Goal: Task Accomplishment & Management: Complete application form

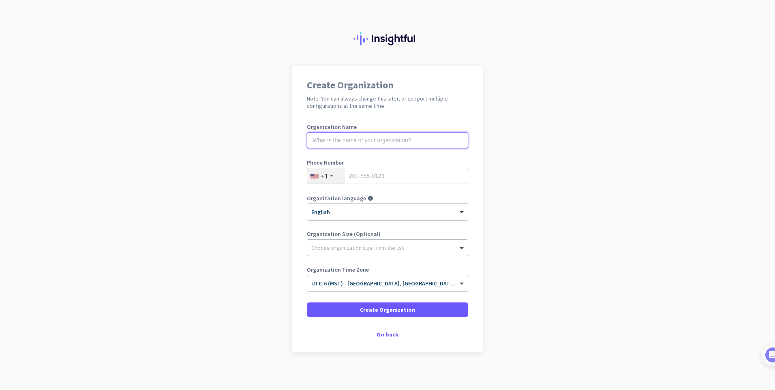
click at [359, 143] on input "text" at bounding box center [387, 140] width 161 height 16
type input "Vista GeoScience"
click at [380, 177] on input "tel" at bounding box center [387, 176] width 161 height 16
type input "5123006480"
click at [349, 240] on div "Choose organization size from the list" at bounding box center [387, 247] width 160 height 16
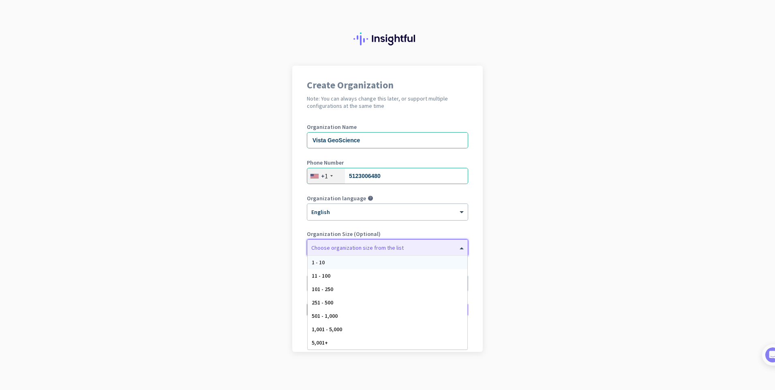
click at [348, 266] on div "1 - 10" at bounding box center [388, 262] width 160 height 13
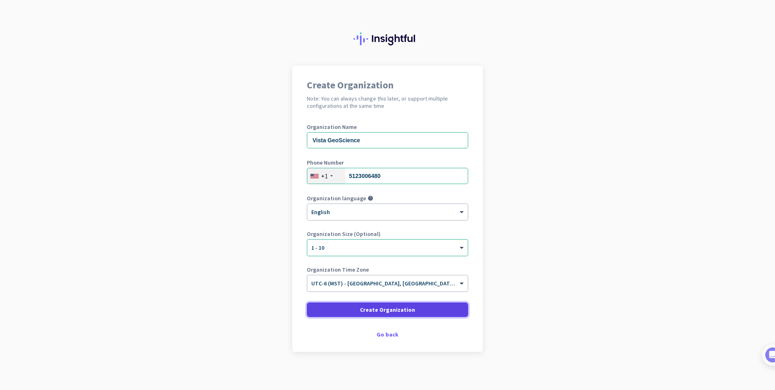
click at [351, 309] on span at bounding box center [387, 309] width 161 height 19
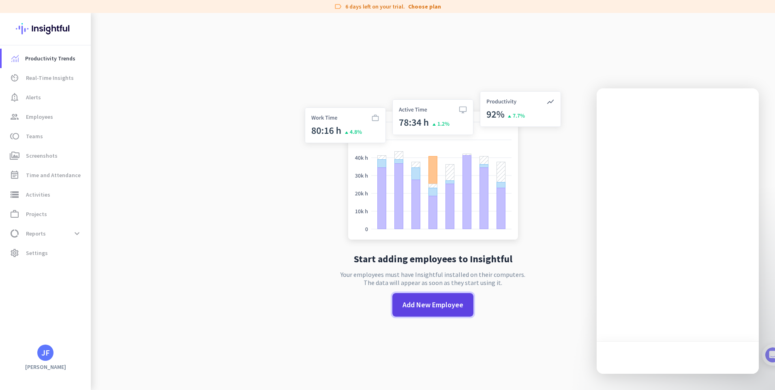
click at [421, 305] on span "Add New Employee" at bounding box center [432, 304] width 61 height 11
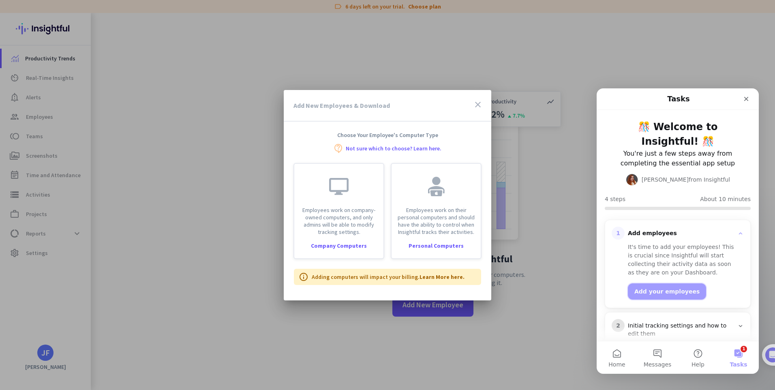
click at [655, 291] on button "Add your employees" at bounding box center [667, 291] width 78 height 16
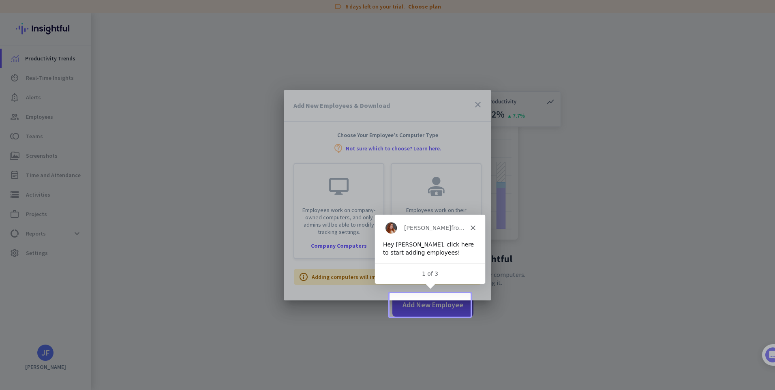
click at [429, 295] on div "Add New Employees & Download close Choose Your Employee's Computer Type contact…" at bounding box center [387, 195] width 207 height 210
click at [430, 295] on div "Add New Employees & Download close Choose Your Employee's Computer Type contact…" at bounding box center [387, 195] width 207 height 210
click at [425, 310] on div at bounding box center [387, 195] width 775 height 390
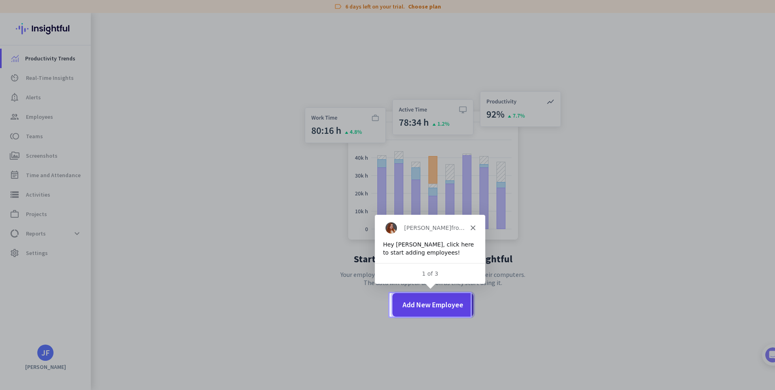
click at [425, 304] on span "Add New Employee" at bounding box center [432, 304] width 61 height 11
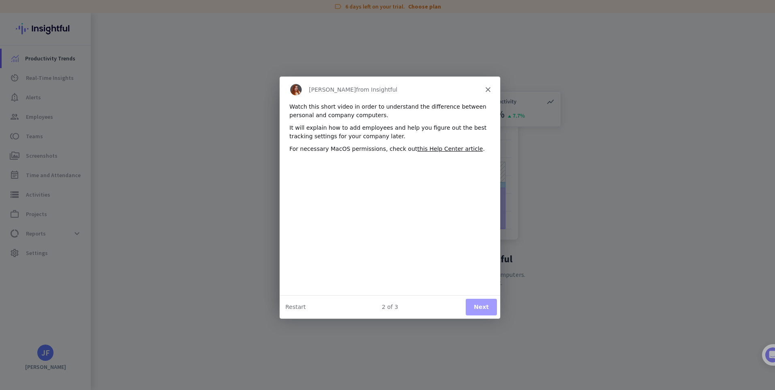
click at [471, 286] on div "Watch this short video in order to understand the difference between personal a…" at bounding box center [389, 198] width 220 height 192
click at [481, 309] on button "Next" at bounding box center [480, 306] width 31 height 17
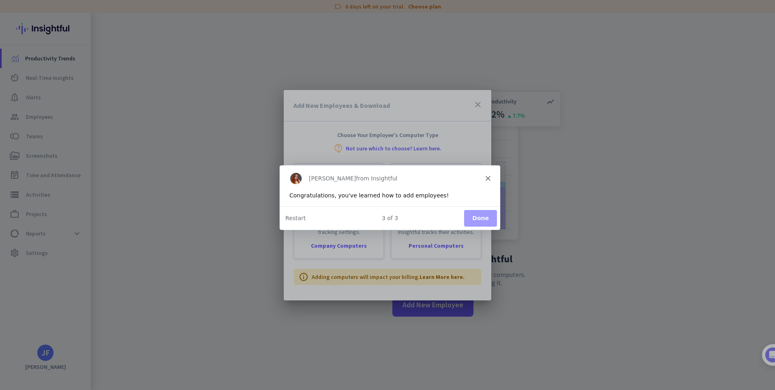
click at [479, 214] on button "Done" at bounding box center [480, 217] width 33 height 17
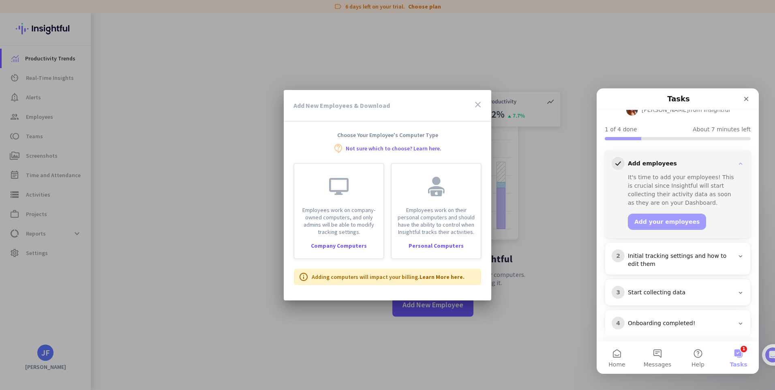
scroll to position [69, 0]
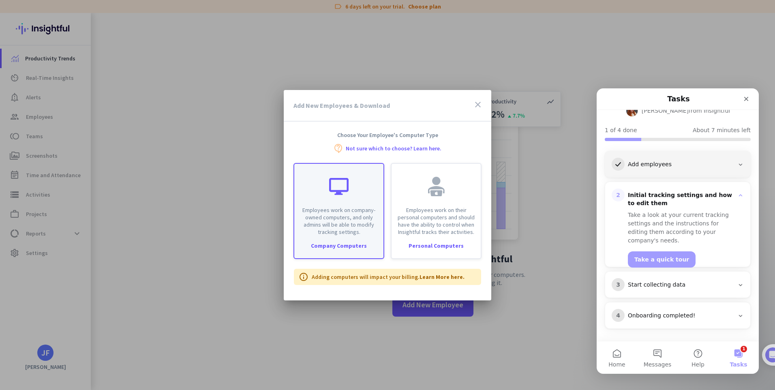
click at [348, 231] on p "Employees work on company-owned computers, and only admins will be able to modi…" at bounding box center [338, 220] width 79 height 29
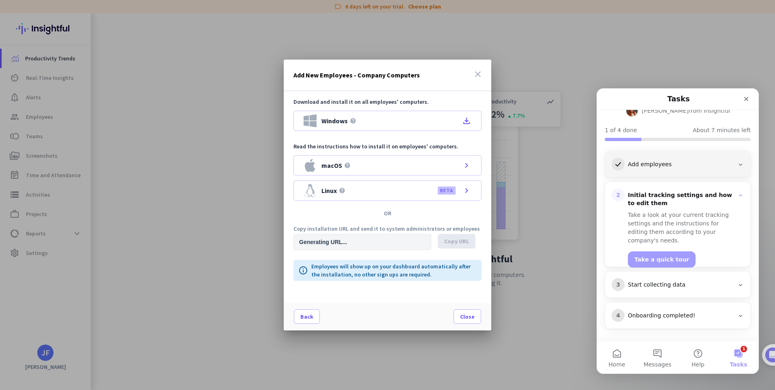
type input "[URL][DOMAIN_NAME]"
click at [474, 70] on icon "close" at bounding box center [478, 74] width 10 height 10
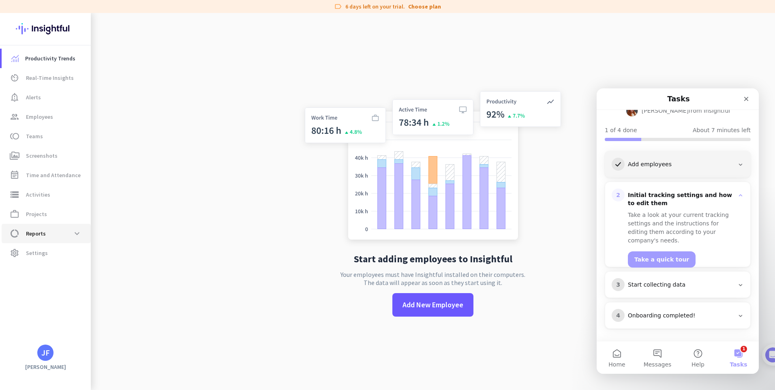
click at [47, 233] on span "data_usage Reports expand_more" at bounding box center [46, 233] width 76 height 15
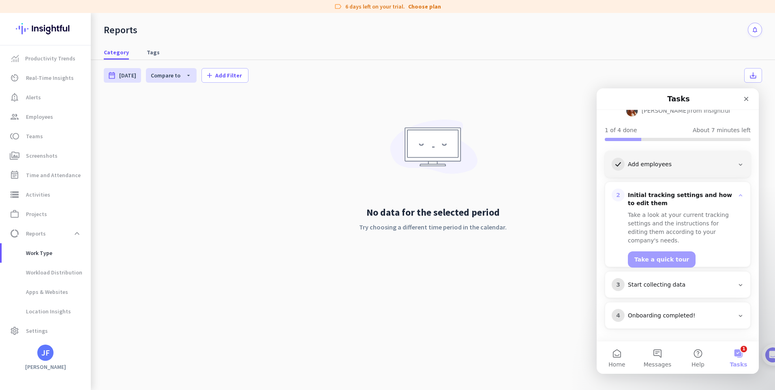
click at [637, 167] on div "Add employees" at bounding box center [681, 164] width 106 height 8
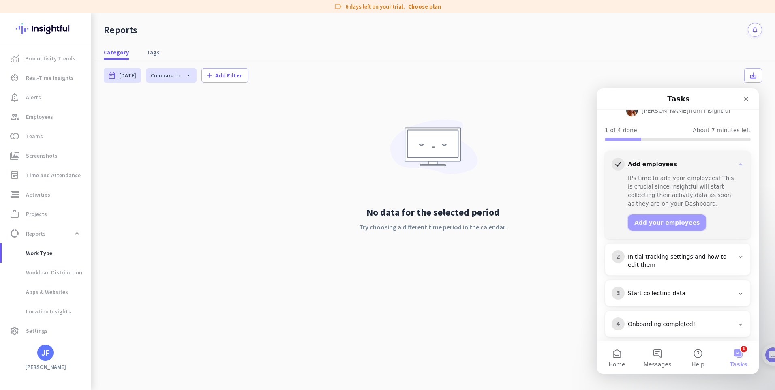
click at [652, 222] on button "Add your employees" at bounding box center [667, 222] width 78 height 16
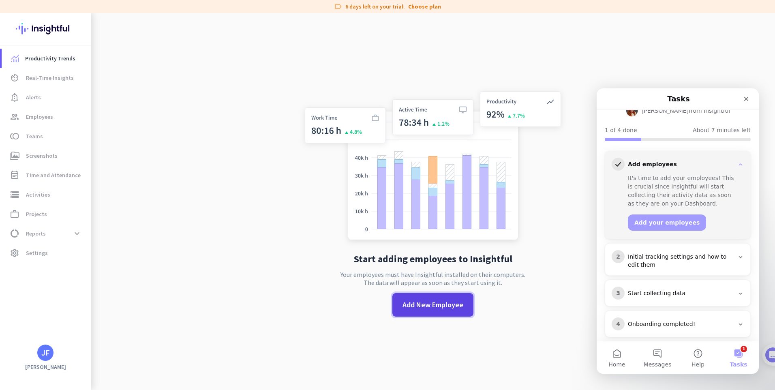
click at [431, 302] on span "Add New Employee" at bounding box center [432, 304] width 61 height 11
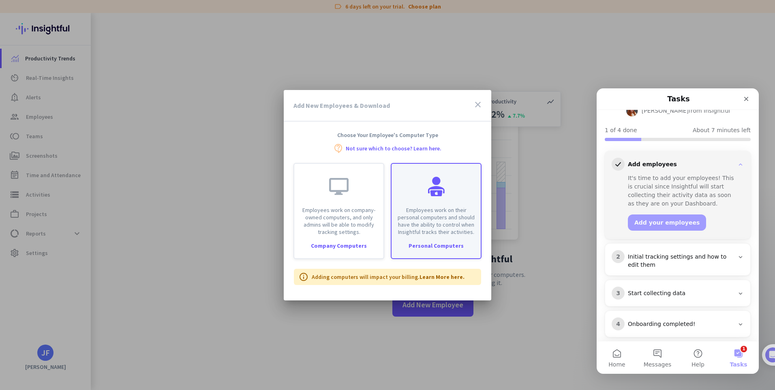
click at [432, 231] on p "Employees work on their personal computers and should have the ability to contr…" at bounding box center [435, 220] width 79 height 29
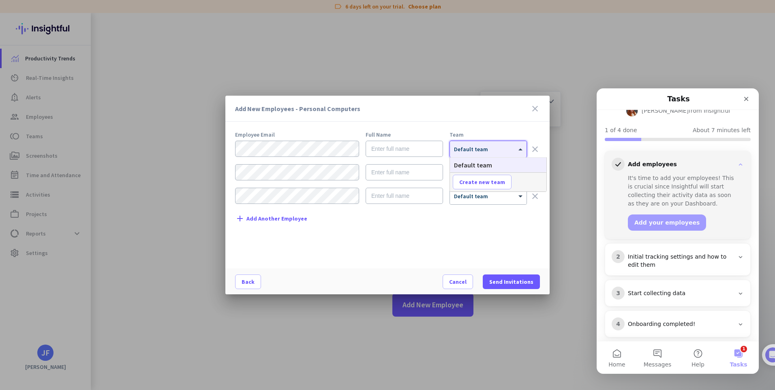
click at [516, 148] on span at bounding box center [521, 149] width 10 height 7
click at [535, 109] on icon "close" at bounding box center [535, 109] width 10 height 10
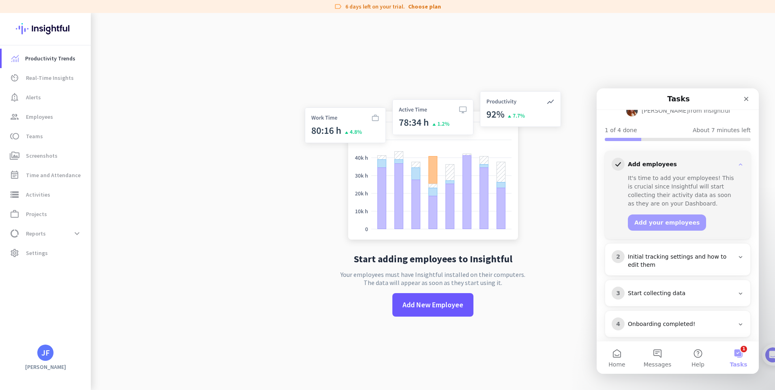
click at [655, 263] on div "Initial tracking settings and how to edit them" at bounding box center [681, 261] width 106 height 16
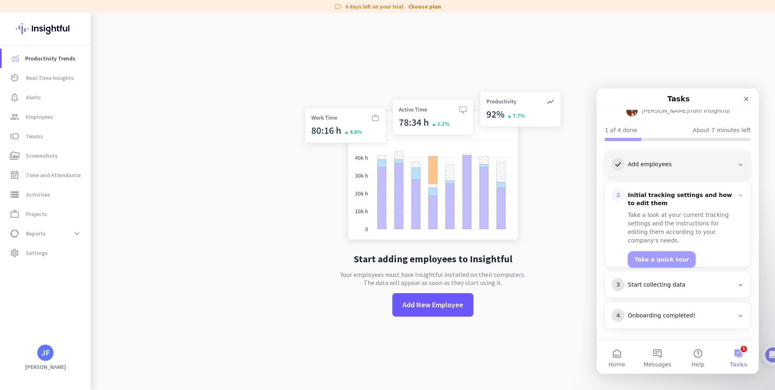
click at [661, 251] on button "Take a quick tour" at bounding box center [662, 259] width 68 height 16
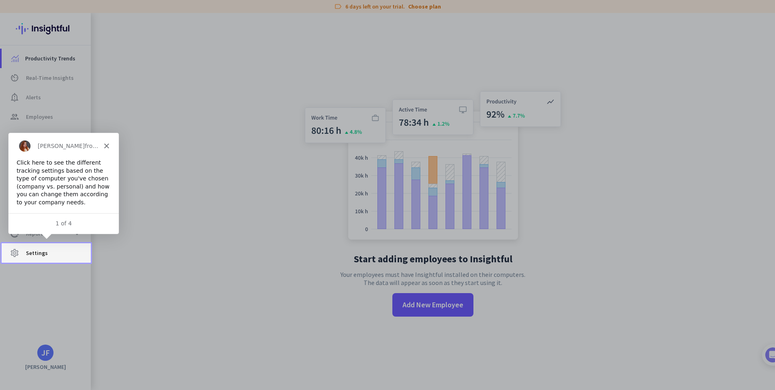
click at [52, 249] on span "settings Settings" at bounding box center [46, 253] width 76 height 10
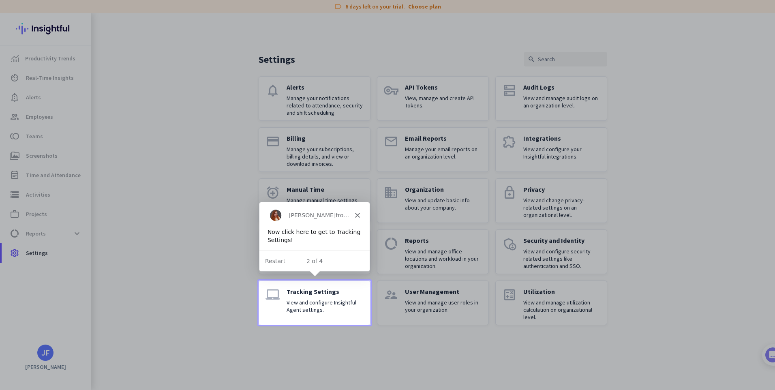
click at [313, 307] on p "View and configure Insightful Agent settings." at bounding box center [324, 306] width 77 height 15
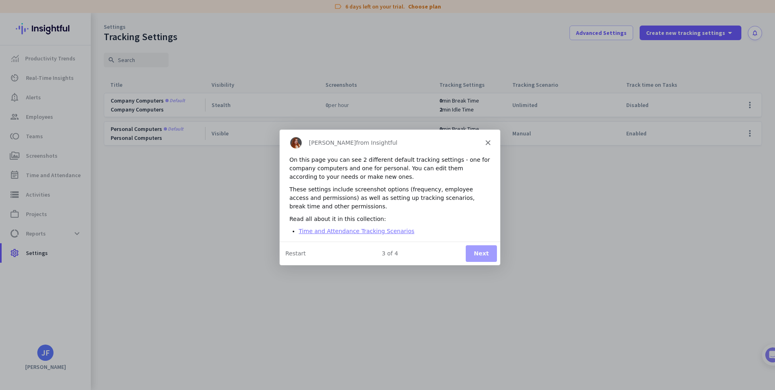
click at [379, 233] on link "Time and Attendance Tracking Scenarios" at bounding box center [355, 230] width 115 height 6
click at [481, 254] on button "Next" at bounding box center [480, 253] width 31 height 17
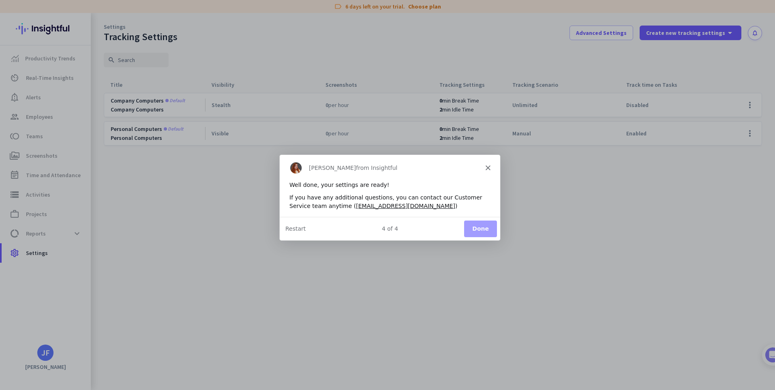
click at [481, 255] on div "Product tour overlay" at bounding box center [387, 195] width 775 height 390
click at [482, 226] on button "Done" at bounding box center [480, 228] width 33 height 17
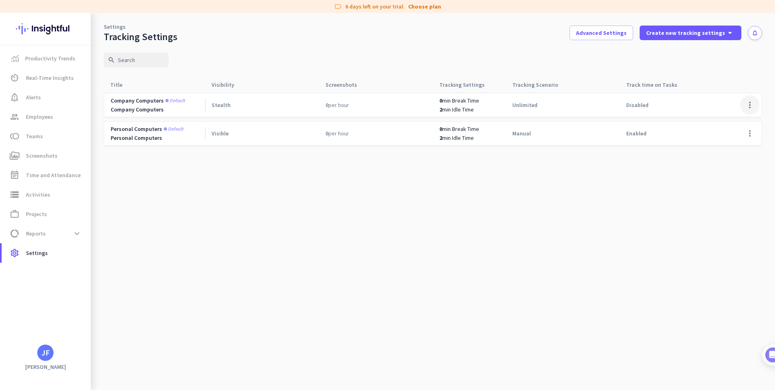
click at [749, 105] on span at bounding box center [749, 104] width 19 height 19
click at [746, 117] on div "Edit" at bounding box center [733, 122] width 52 height 15
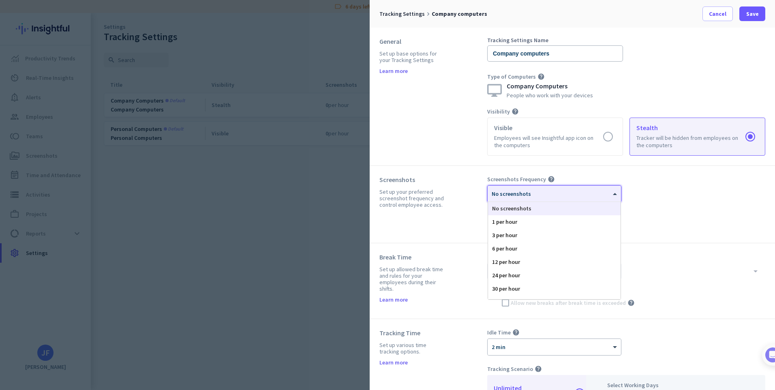
click at [570, 191] on div at bounding box center [553, 191] width 133 height 7
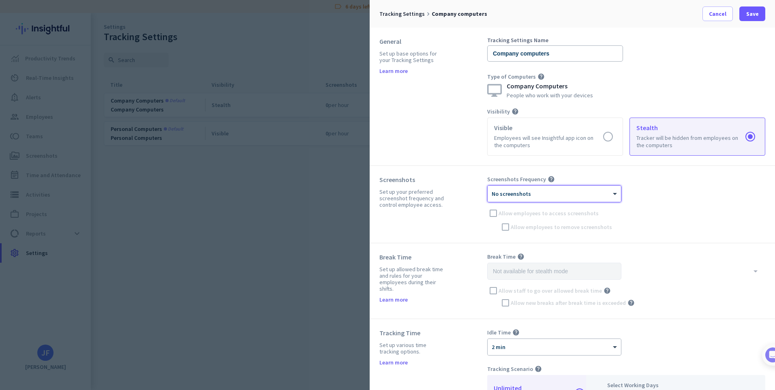
click at [570, 191] on div at bounding box center [553, 191] width 133 height 7
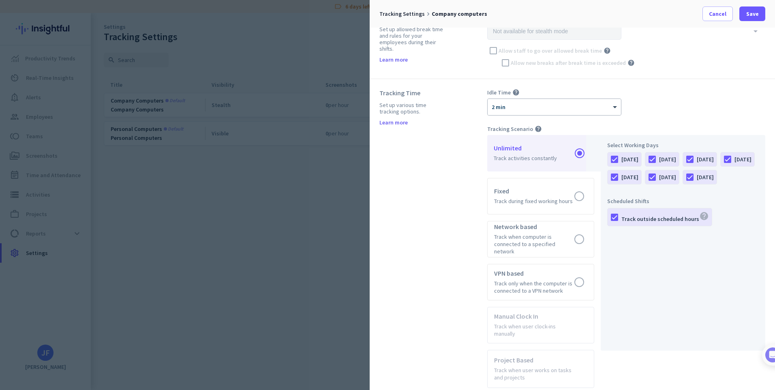
scroll to position [243, 0]
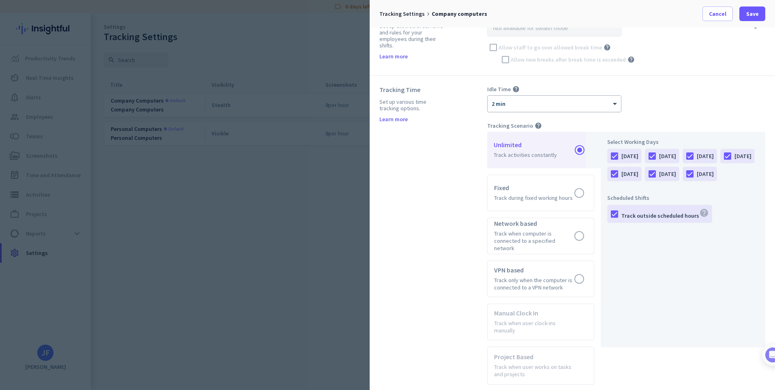
click at [608, 102] on div at bounding box center [553, 101] width 133 height 7
click at [438, 178] on div "Tracking Time Set up various time tracking options. Learn more" at bounding box center [433, 234] width 108 height 299
click at [725, 12] on span "Cancel" at bounding box center [717, 14] width 17 height 8
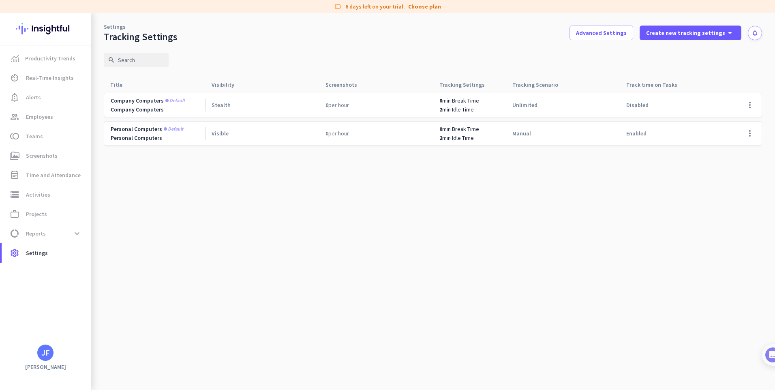
click at [313, 105] on div "Stealth" at bounding box center [262, 105] width 114 height 24
click at [46, 239] on span "data_usage Reports expand_more" at bounding box center [46, 233] width 76 height 15
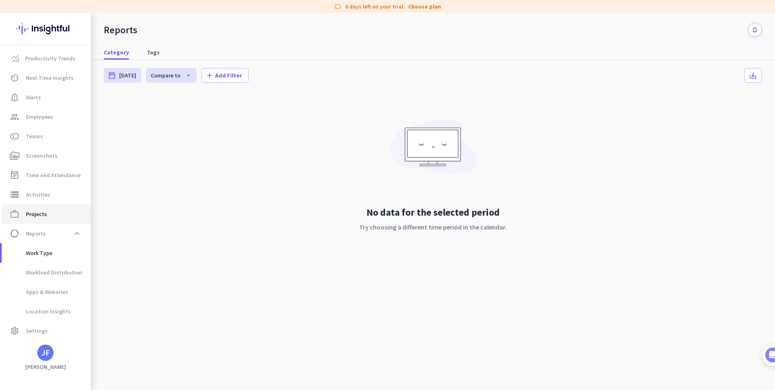
click at [51, 219] on link "work_outline Projects" at bounding box center [46, 213] width 89 height 19
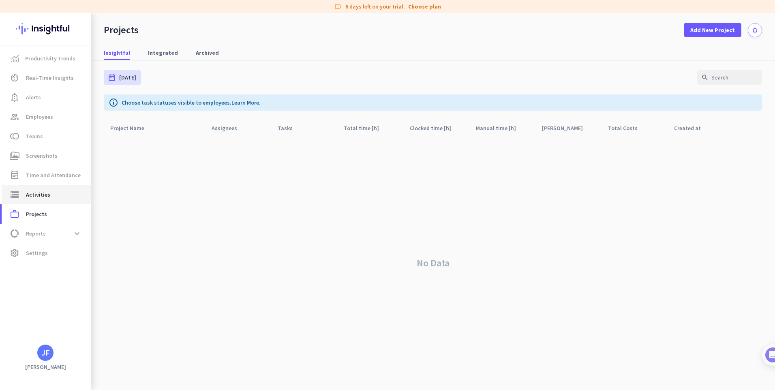
click at [58, 191] on span "storage Activities" at bounding box center [46, 195] width 76 height 10
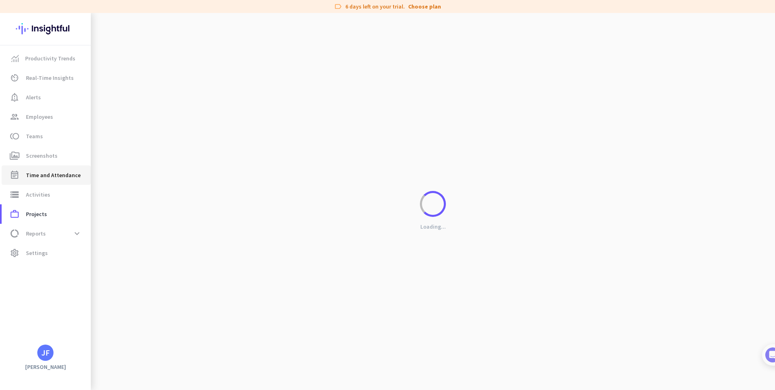
click at [63, 169] on link "event_note Time and Attendance" at bounding box center [46, 174] width 89 height 19
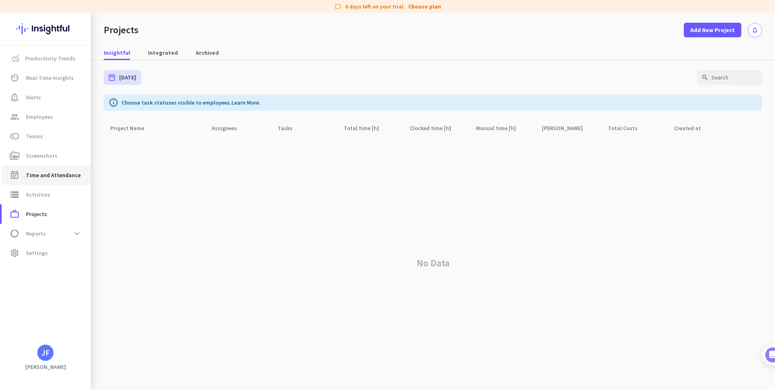
type input "[DATE] - [DATE]"
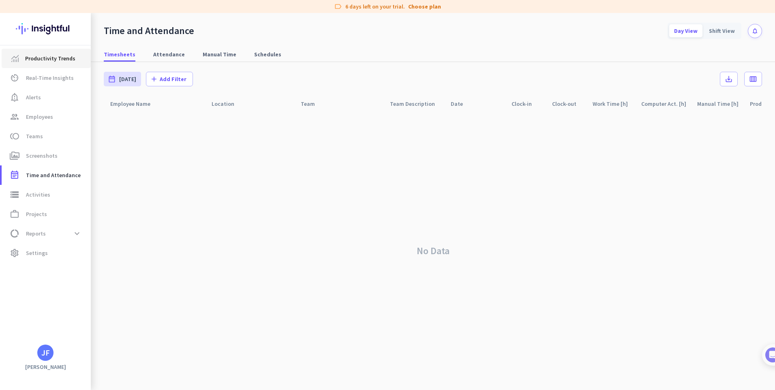
click at [39, 57] on span "Productivity Trends" at bounding box center [50, 58] width 50 height 10
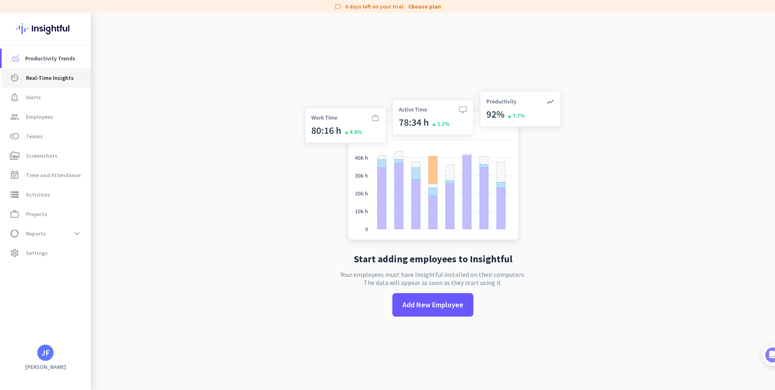
click at [48, 78] on span "Real-Time Insights" at bounding box center [50, 78] width 48 height 10
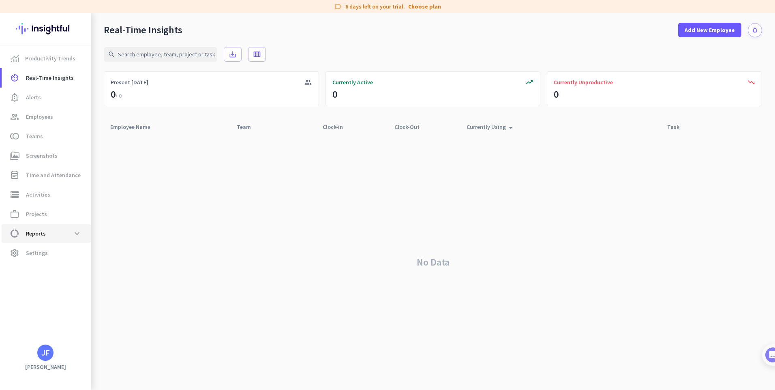
click at [52, 237] on span "data_usage Reports expand_more" at bounding box center [46, 233] width 76 height 15
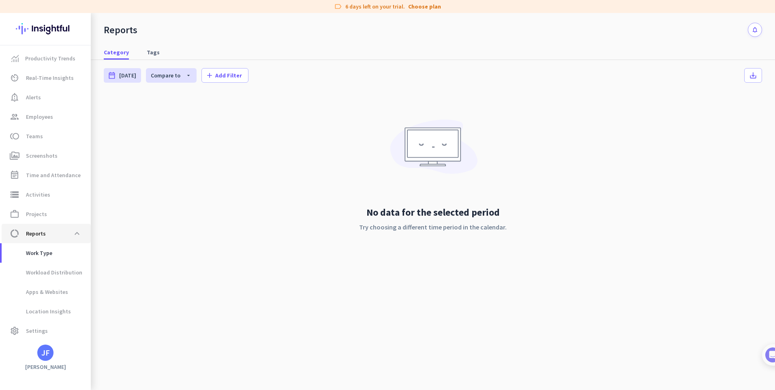
click at [52, 237] on span "data_usage Reports expand_less" at bounding box center [46, 233] width 76 height 15
click at [38, 56] on span "Productivity Trends" at bounding box center [50, 58] width 50 height 10
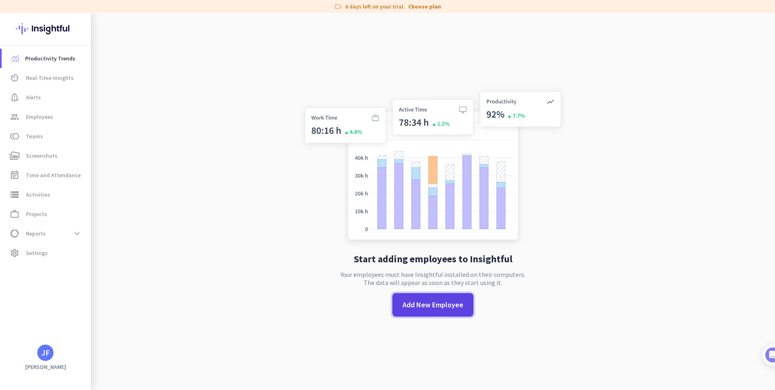
click at [414, 304] on span "Add New Employee" at bounding box center [432, 304] width 61 height 11
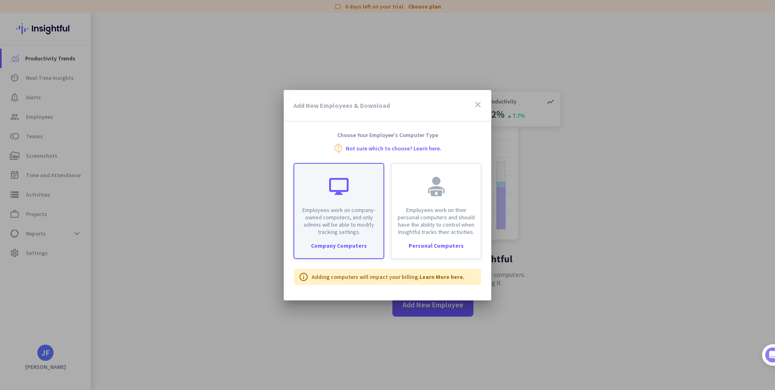
click at [363, 249] on div "Employees work on company-owned computers, and only admins will be able to modi…" at bounding box center [338, 211] width 91 height 96
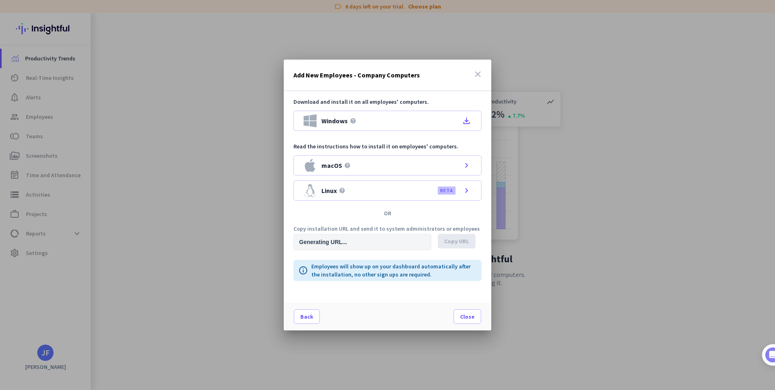
type input "[URL][DOMAIN_NAME]"
click at [476, 74] on icon "close" at bounding box center [478, 74] width 10 height 10
